Goal: Task Accomplishment & Management: Use online tool/utility

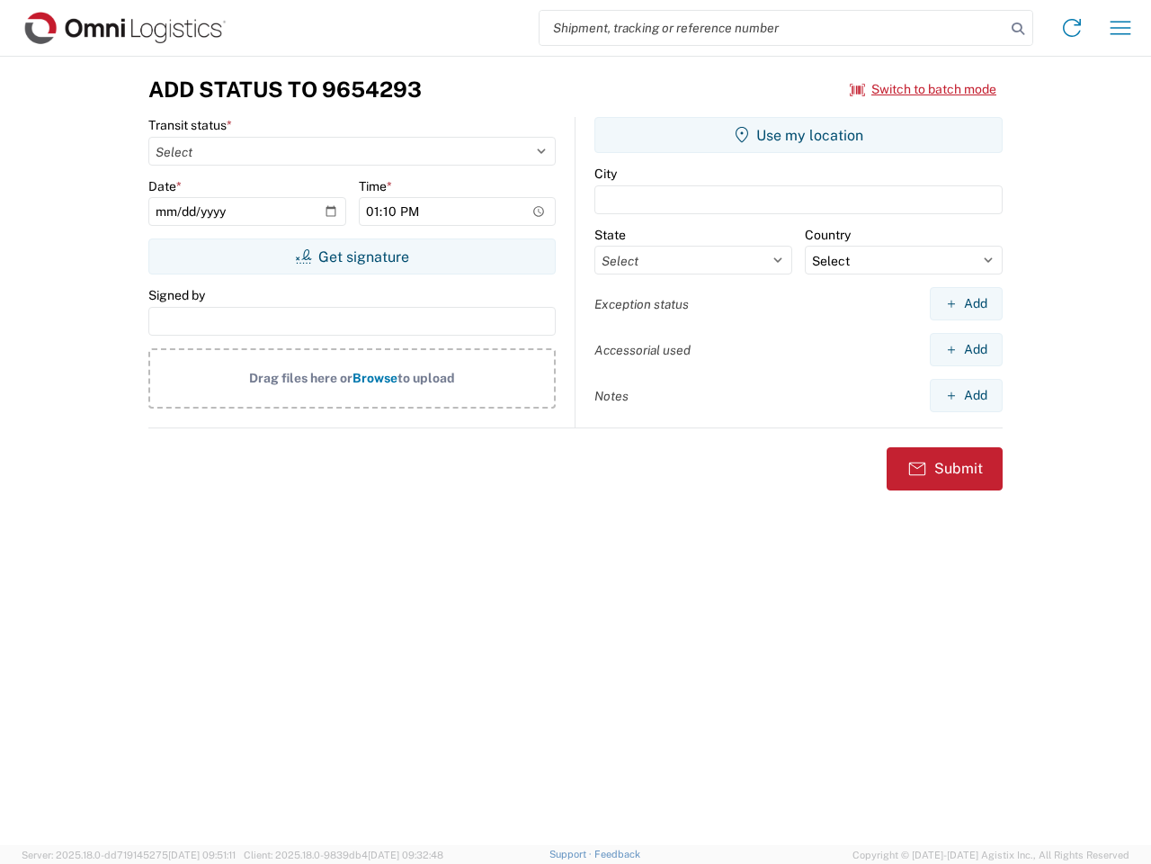
click at [773, 28] on input "search" at bounding box center [773, 28] width 466 height 34
click at [1018, 29] on icon at bounding box center [1018, 28] width 25 height 25
click at [1072, 28] on icon at bounding box center [1072, 27] width 29 height 29
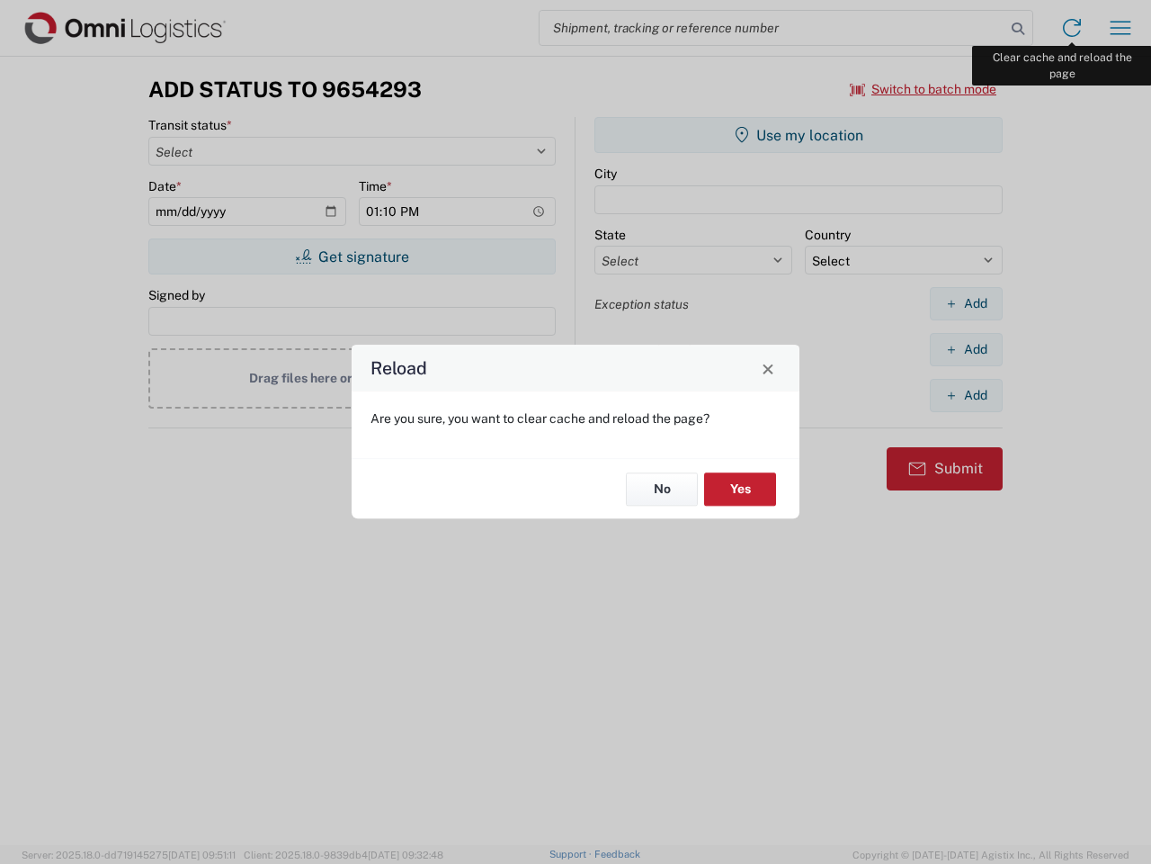
click at [1121, 28] on div "Reload Are you sure, you want to clear cache and reload the page? No Yes" at bounding box center [575, 432] width 1151 height 864
click at [924, 89] on div "Reload Are you sure, you want to clear cache and reload the page? No Yes" at bounding box center [575, 432] width 1151 height 864
click at [352, 256] on div "Reload Are you sure, you want to clear cache and reload the page? No Yes" at bounding box center [575, 432] width 1151 height 864
click at [799, 135] on div "Reload Are you sure, you want to clear cache and reload the page? No Yes" at bounding box center [575, 432] width 1151 height 864
click at [966, 303] on div "Reload Are you sure, you want to clear cache and reload the page? No Yes" at bounding box center [575, 432] width 1151 height 864
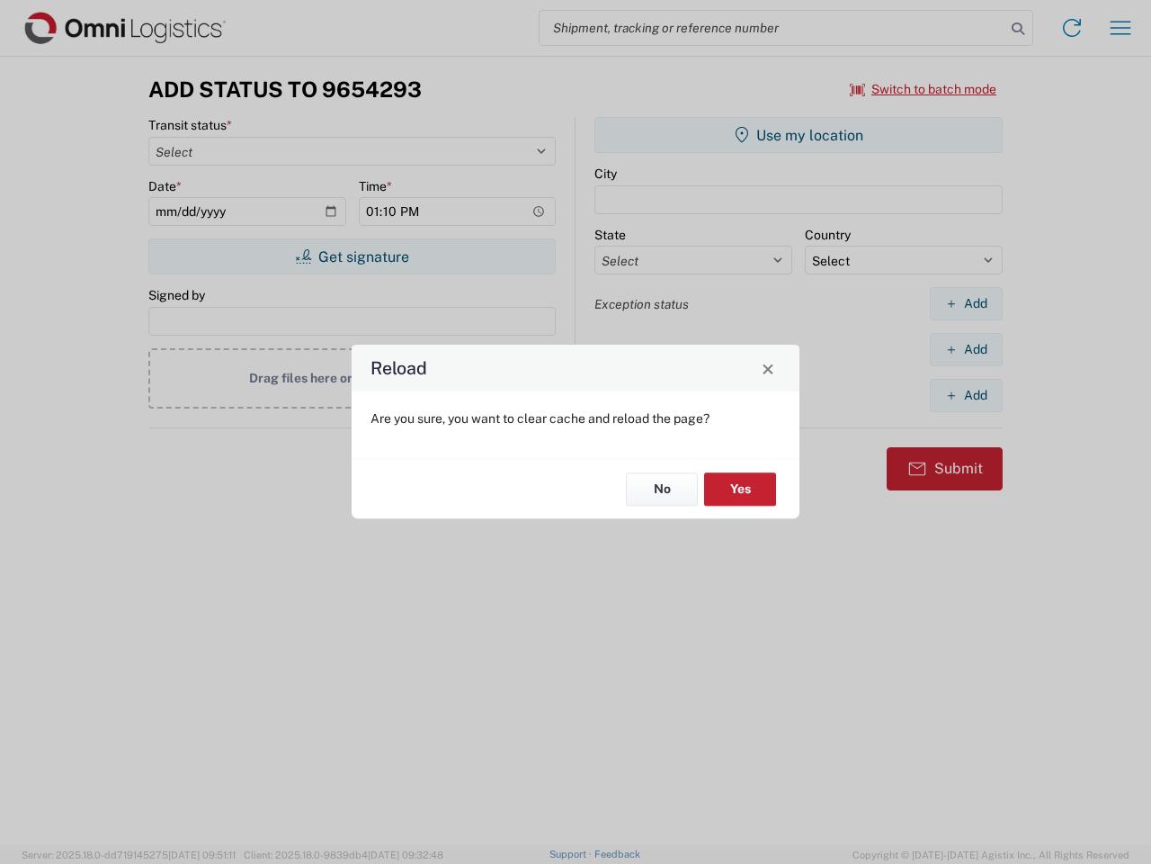
click at [966, 349] on div "Reload Are you sure, you want to clear cache and reload the page? No Yes" at bounding box center [575, 432] width 1151 height 864
click at [966, 395] on div "Reload Are you sure, you want to clear cache and reload the page? No Yes" at bounding box center [575, 432] width 1151 height 864
